Goal: Information Seeking & Learning: Compare options

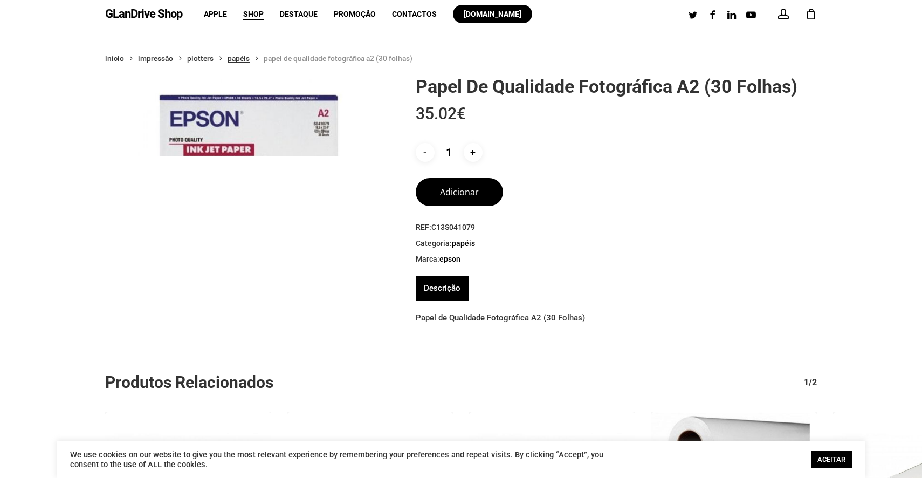
click at [244, 58] on link "Papéis" at bounding box center [238, 58] width 22 height 10
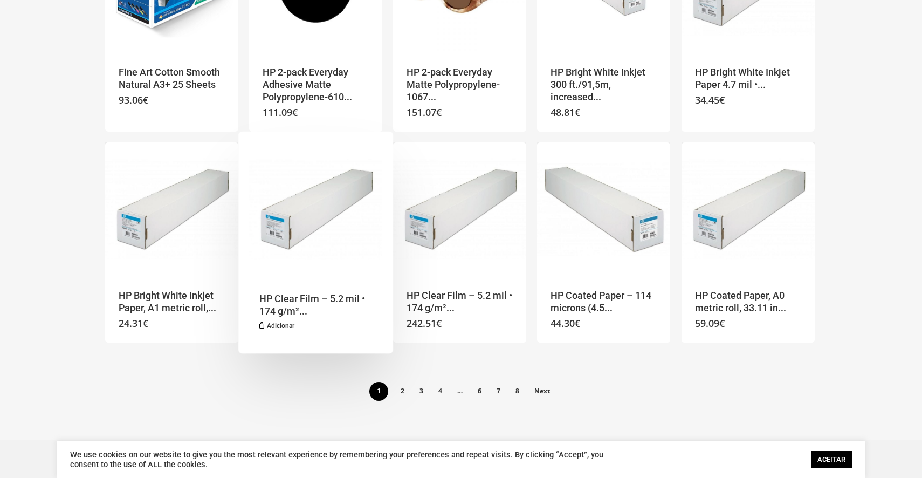
scroll to position [648, 0]
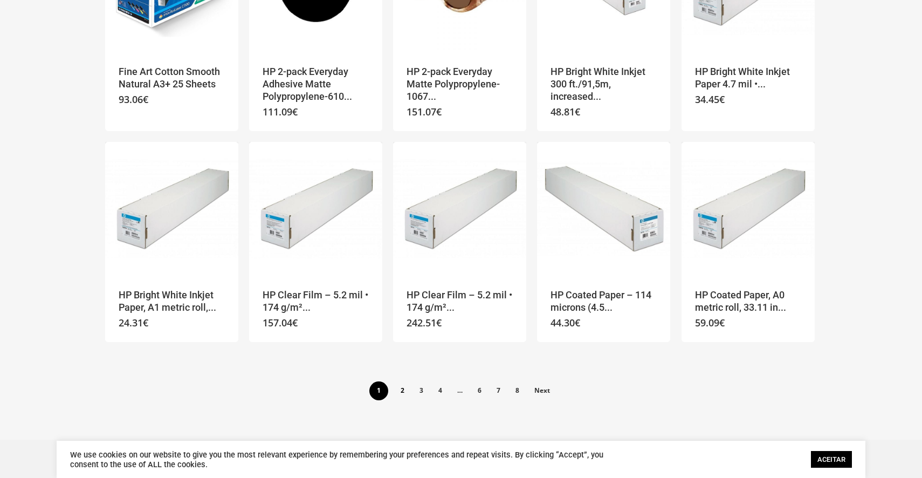
click at [403, 389] on link "2" at bounding box center [402, 389] width 18 height 17
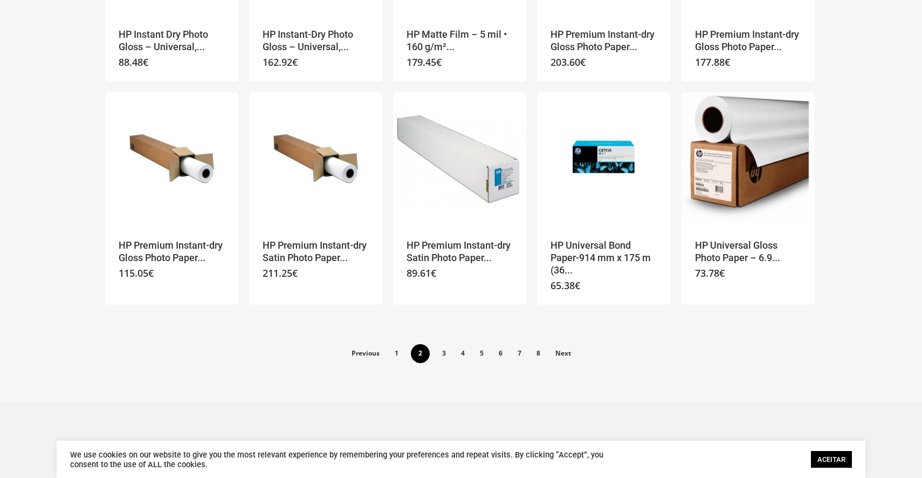
scroll to position [700, 0]
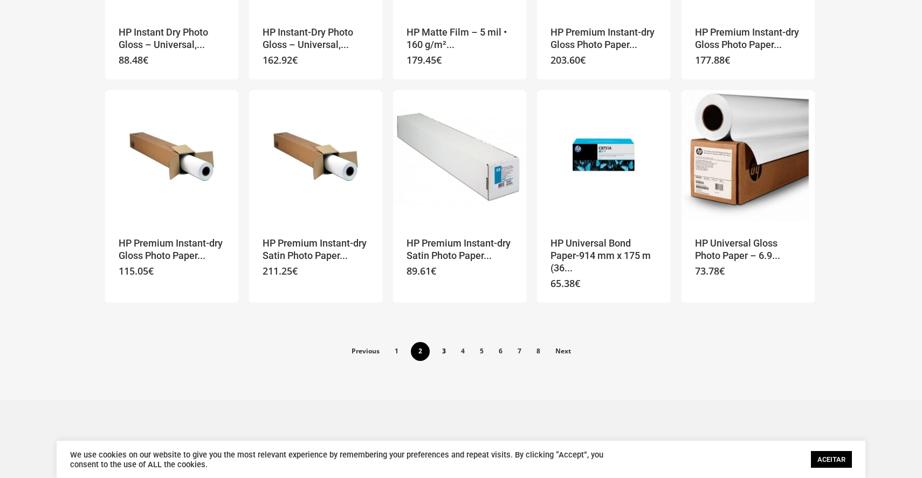
click at [446, 344] on link "3" at bounding box center [444, 350] width 18 height 17
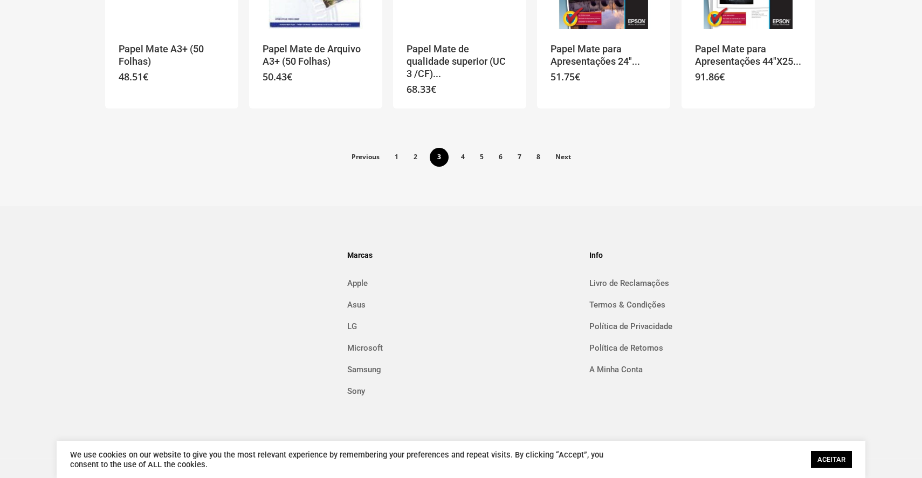
scroll to position [898, 0]
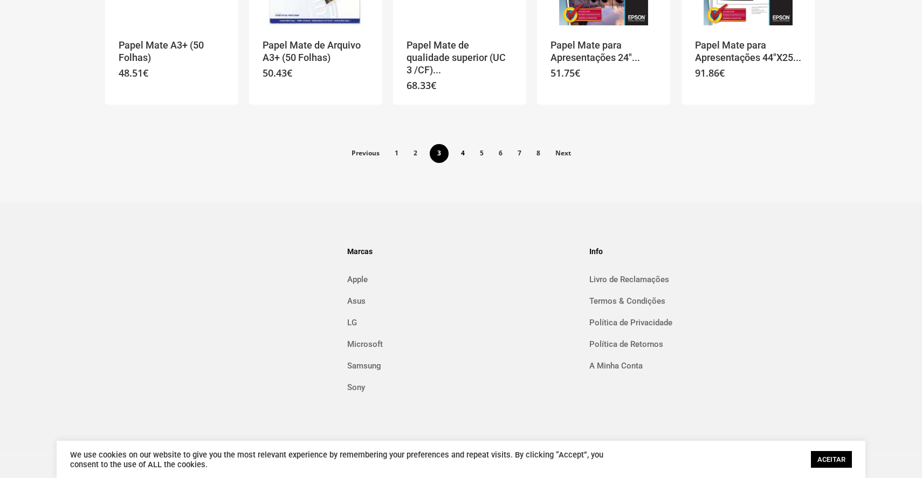
click at [468, 144] on link "4" at bounding box center [463, 152] width 18 height 17
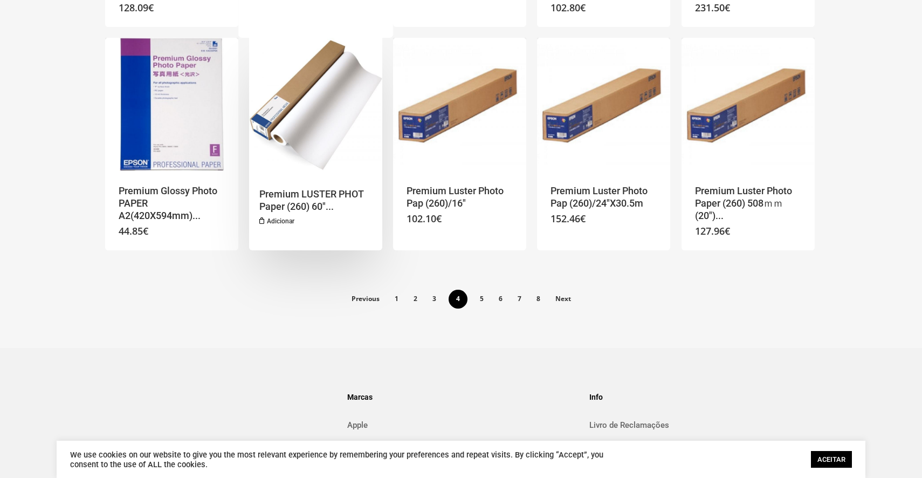
scroll to position [830, 0]
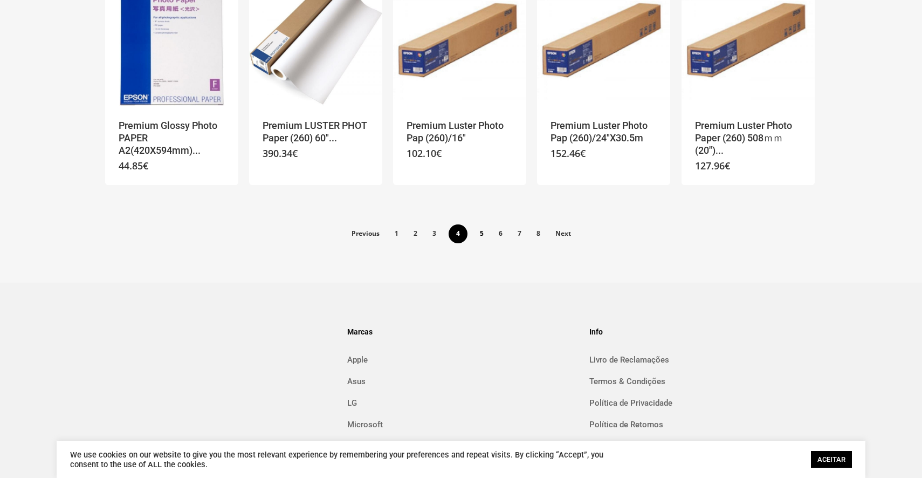
click at [476, 226] on link "5" at bounding box center [482, 232] width 18 height 17
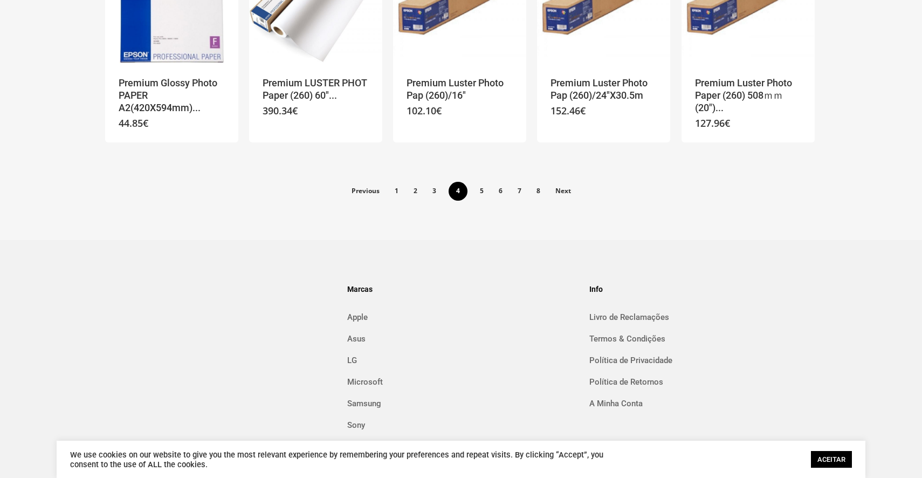
scroll to position [922, 0]
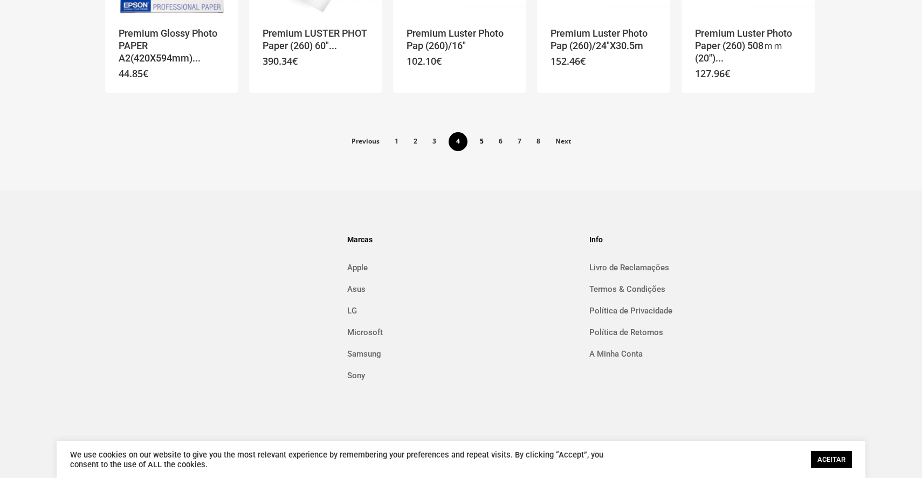
click at [481, 148] on link "5" at bounding box center [482, 140] width 18 height 17
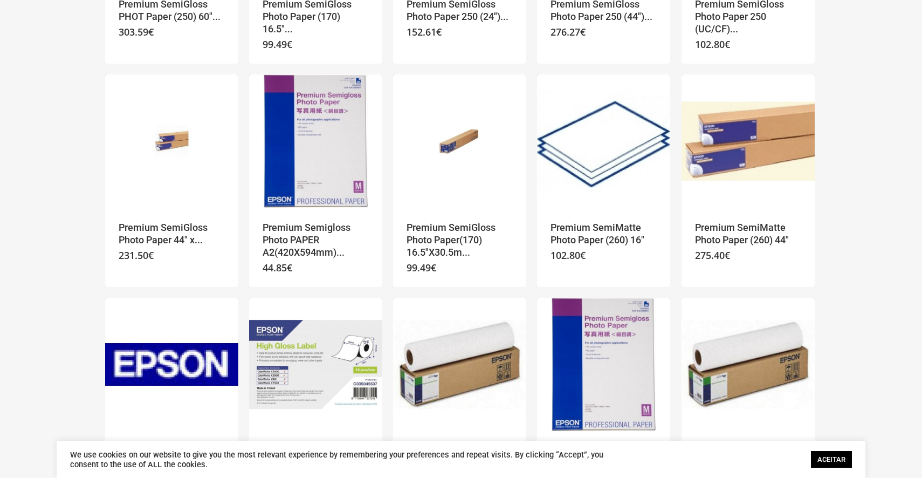
scroll to position [514, 0]
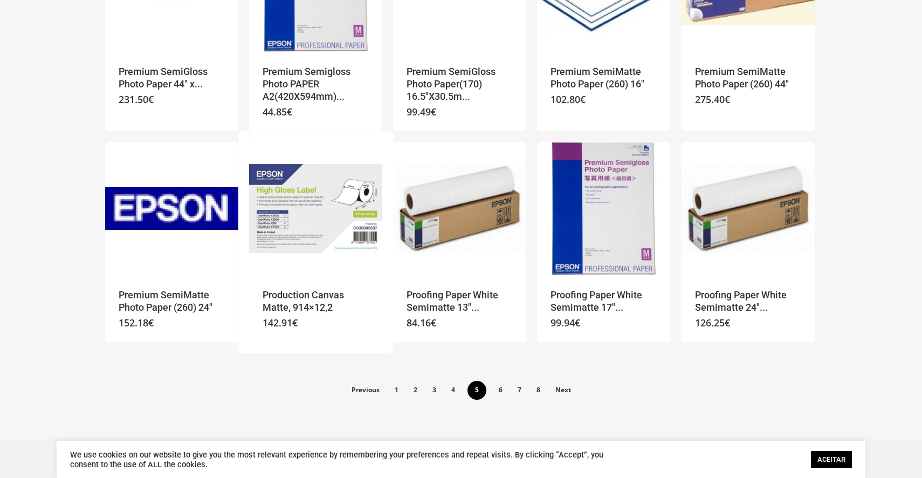
scroll to position [660, 0]
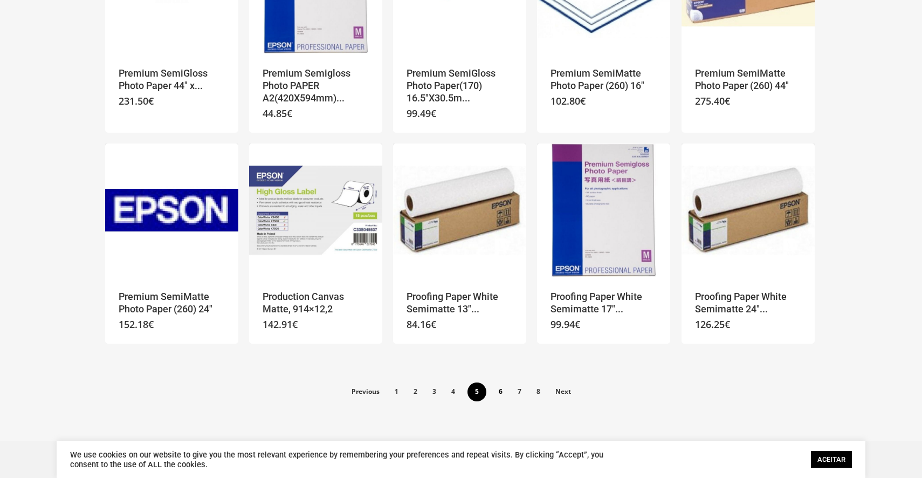
click at [493, 395] on link "6" at bounding box center [501, 390] width 18 height 17
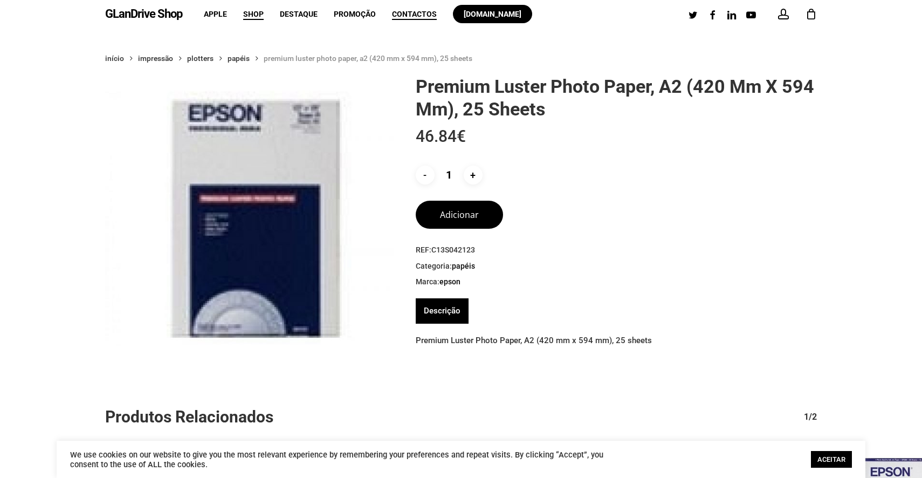
click at [425, 10] on span "Contactos" at bounding box center [414, 14] width 45 height 9
